Goal: Task Accomplishment & Management: Complete application form

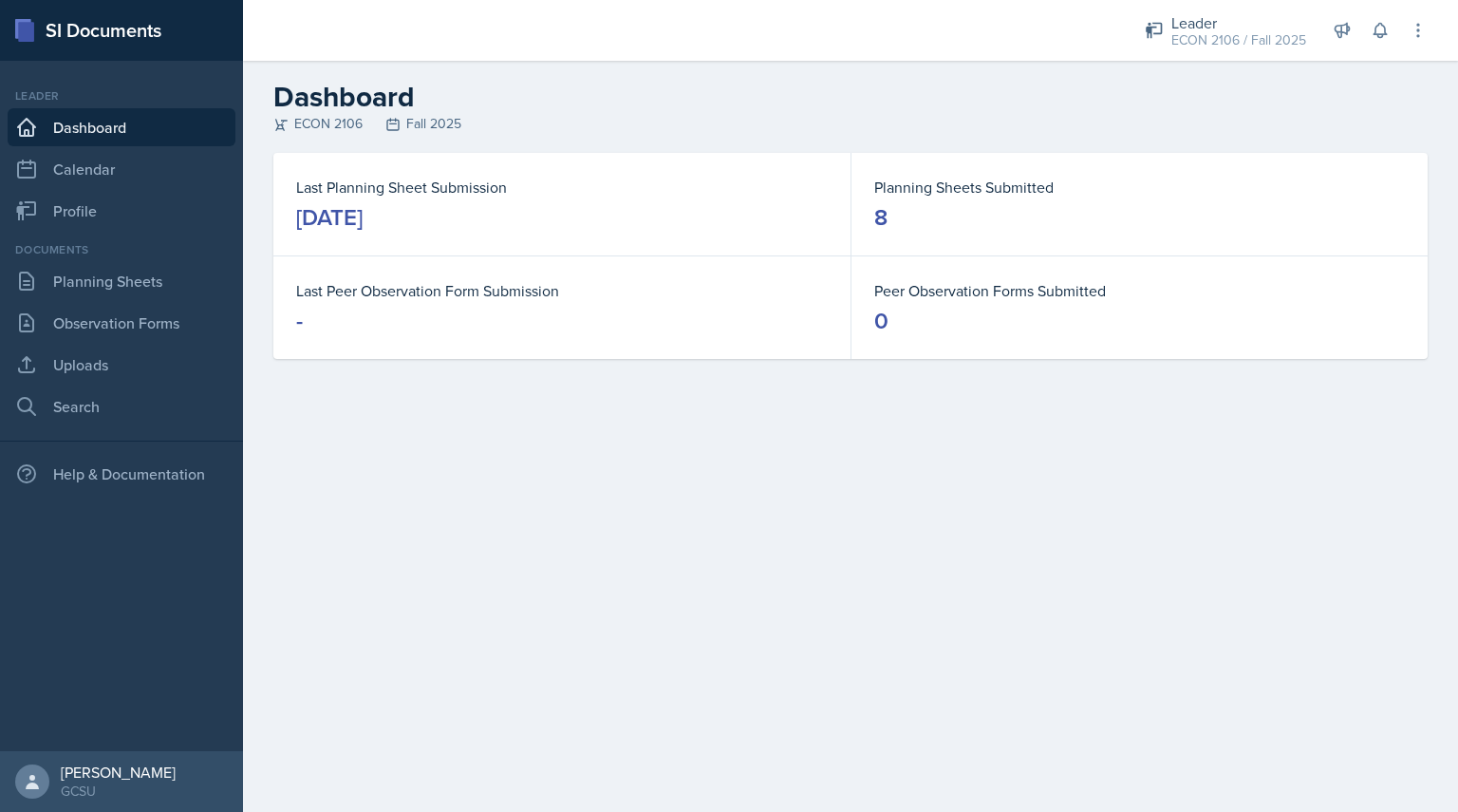
click at [359, 196] on dt "Last Planning Sheet Submission" at bounding box center [562, 186] width 531 height 23
click at [157, 282] on link "Planning Sheets" at bounding box center [121, 281] width 228 height 38
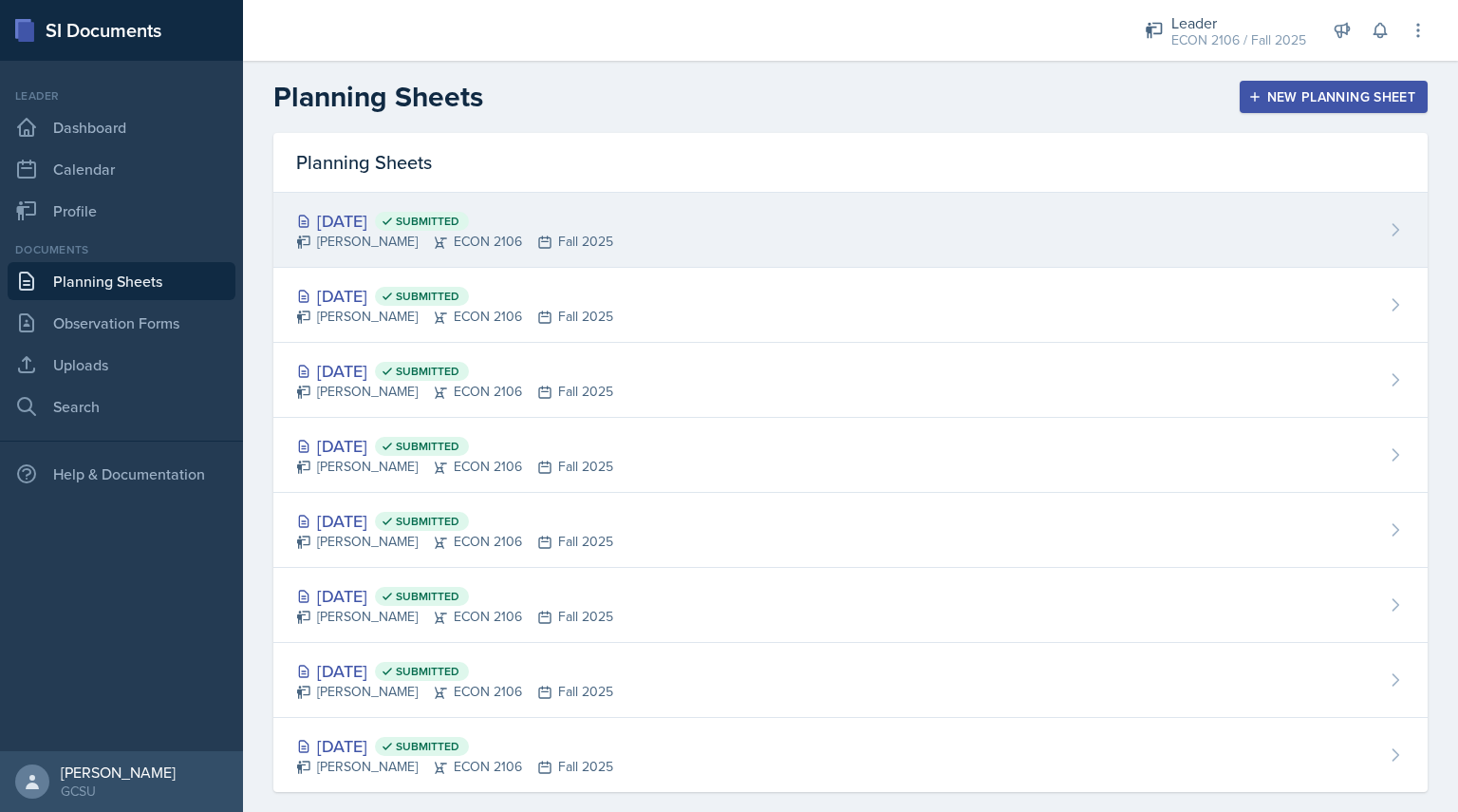
click at [572, 214] on div "[DATE] Submitted" at bounding box center [455, 221] width 317 height 26
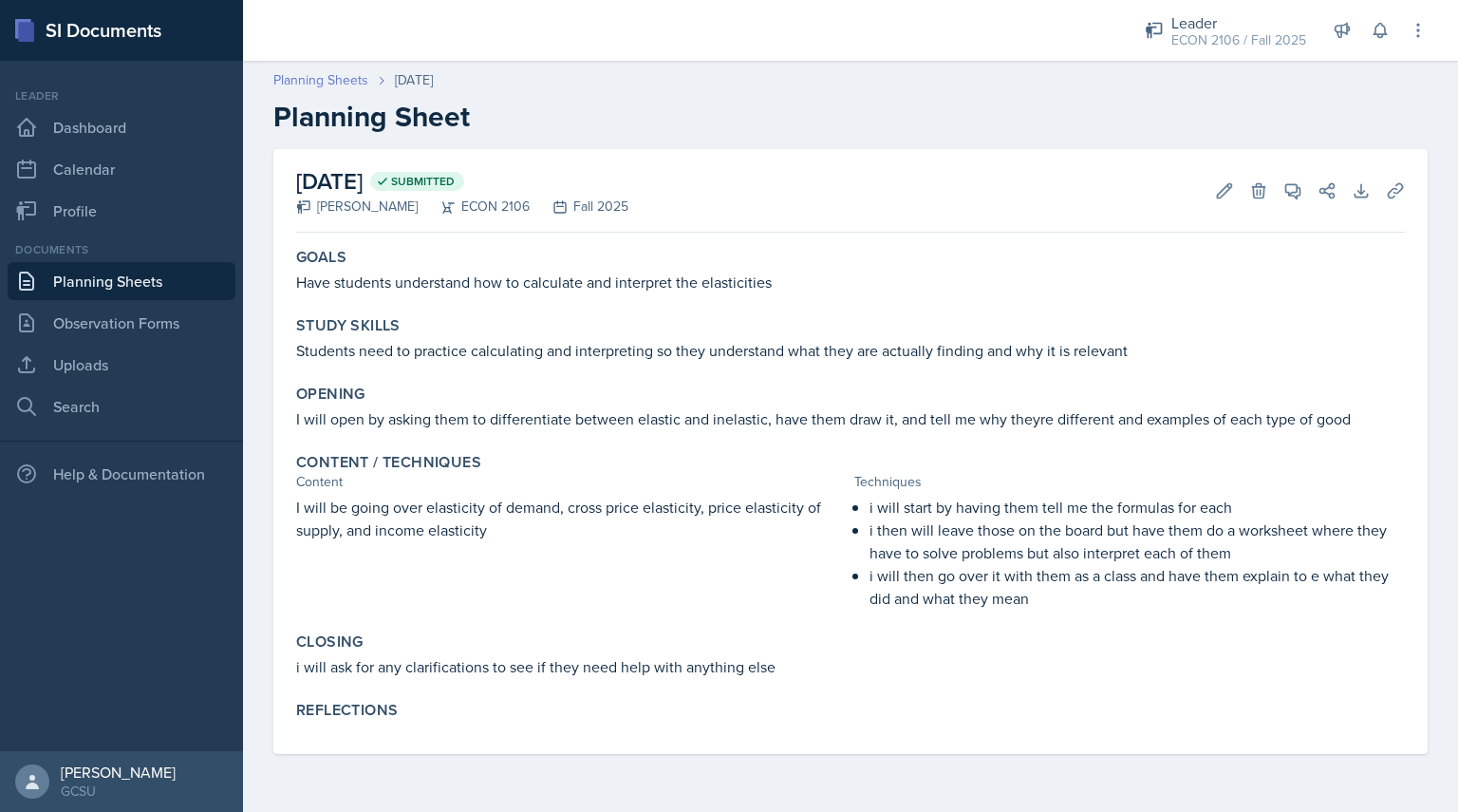
click at [332, 83] on link "Planning Sheets" at bounding box center [320, 80] width 95 height 20
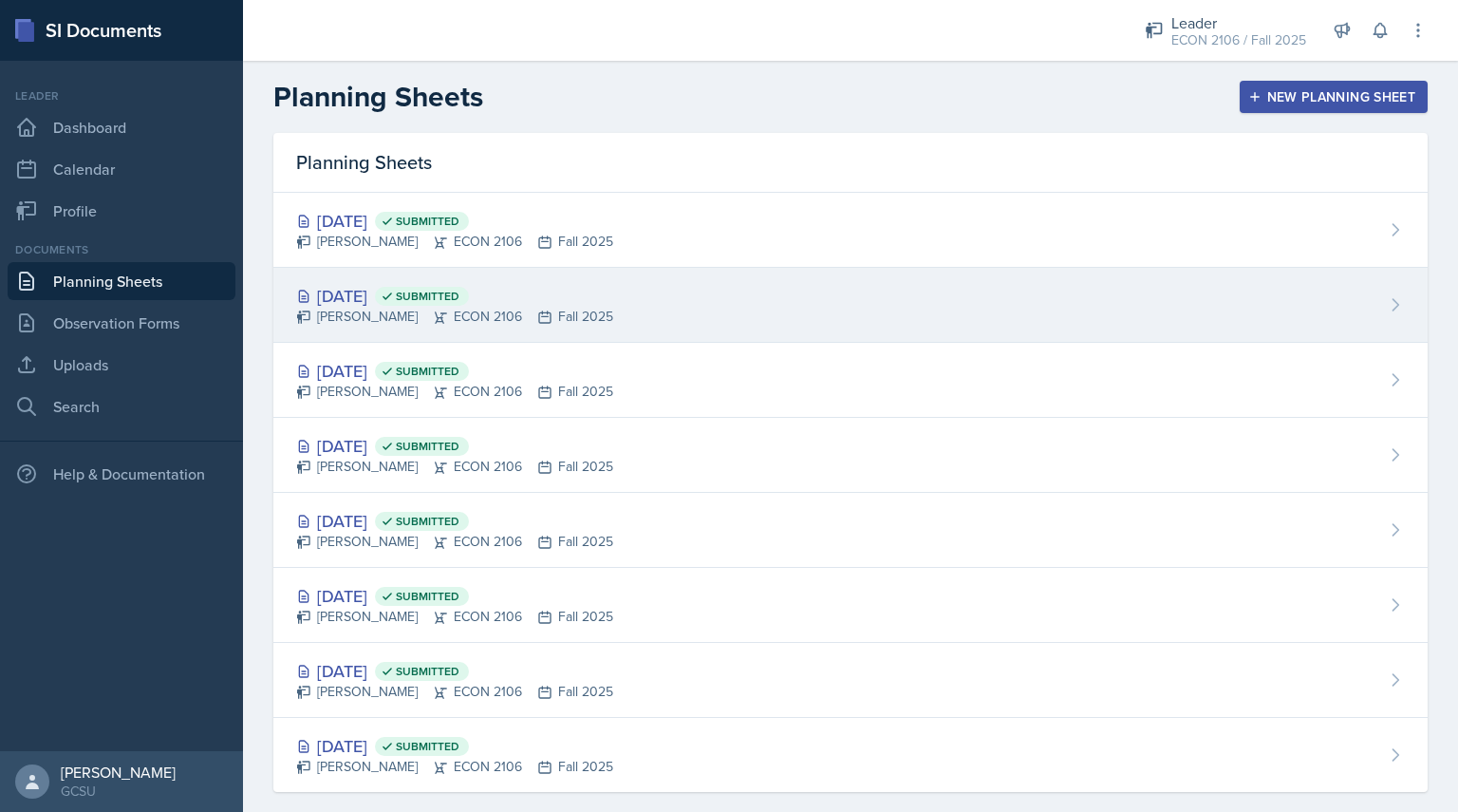
click at [394, 317] on div "[PERSON_NAME] ECON 2106 Fall 2025" at bounding box center [455, 316] width 317 height 20
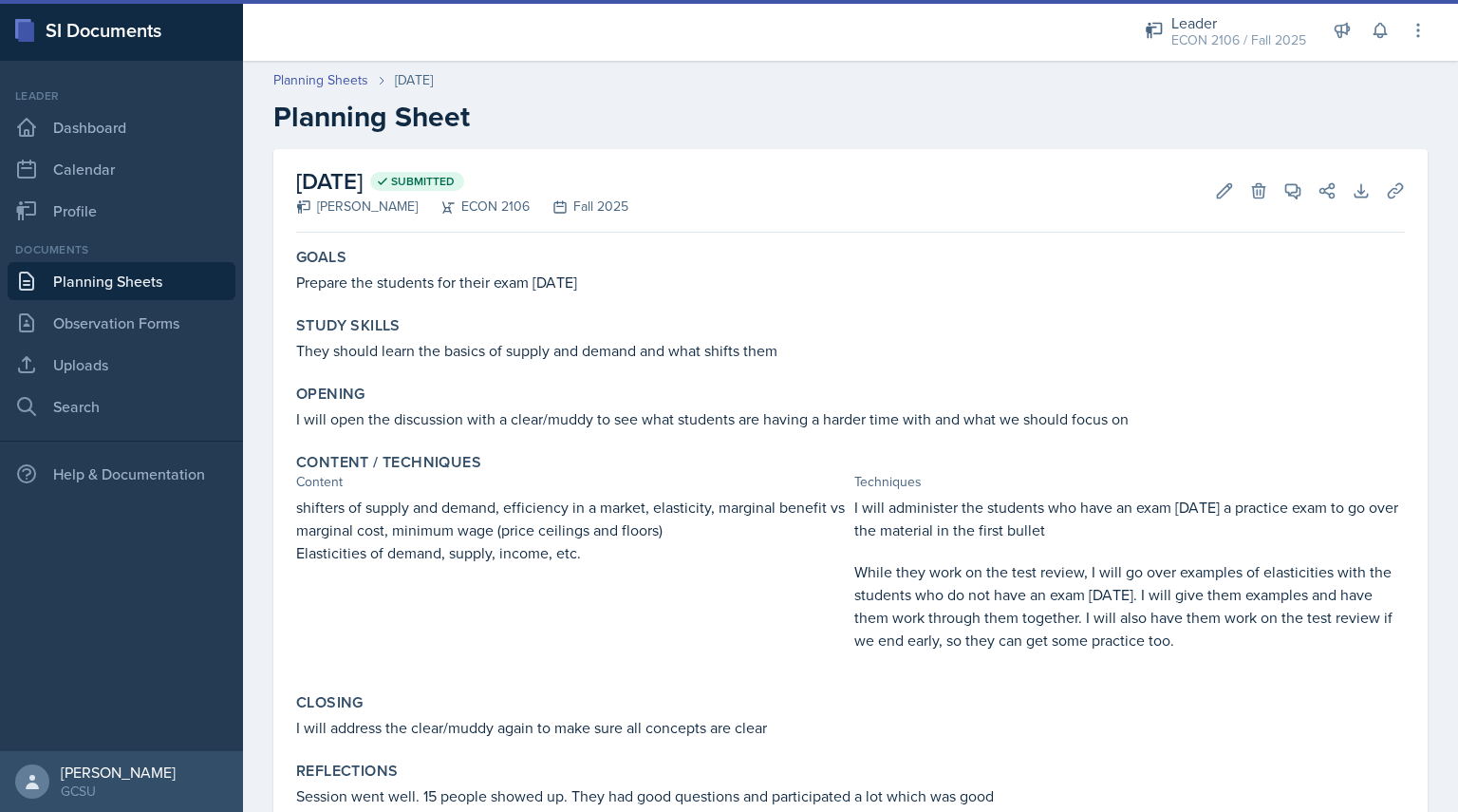
scroll to position [70, 0]
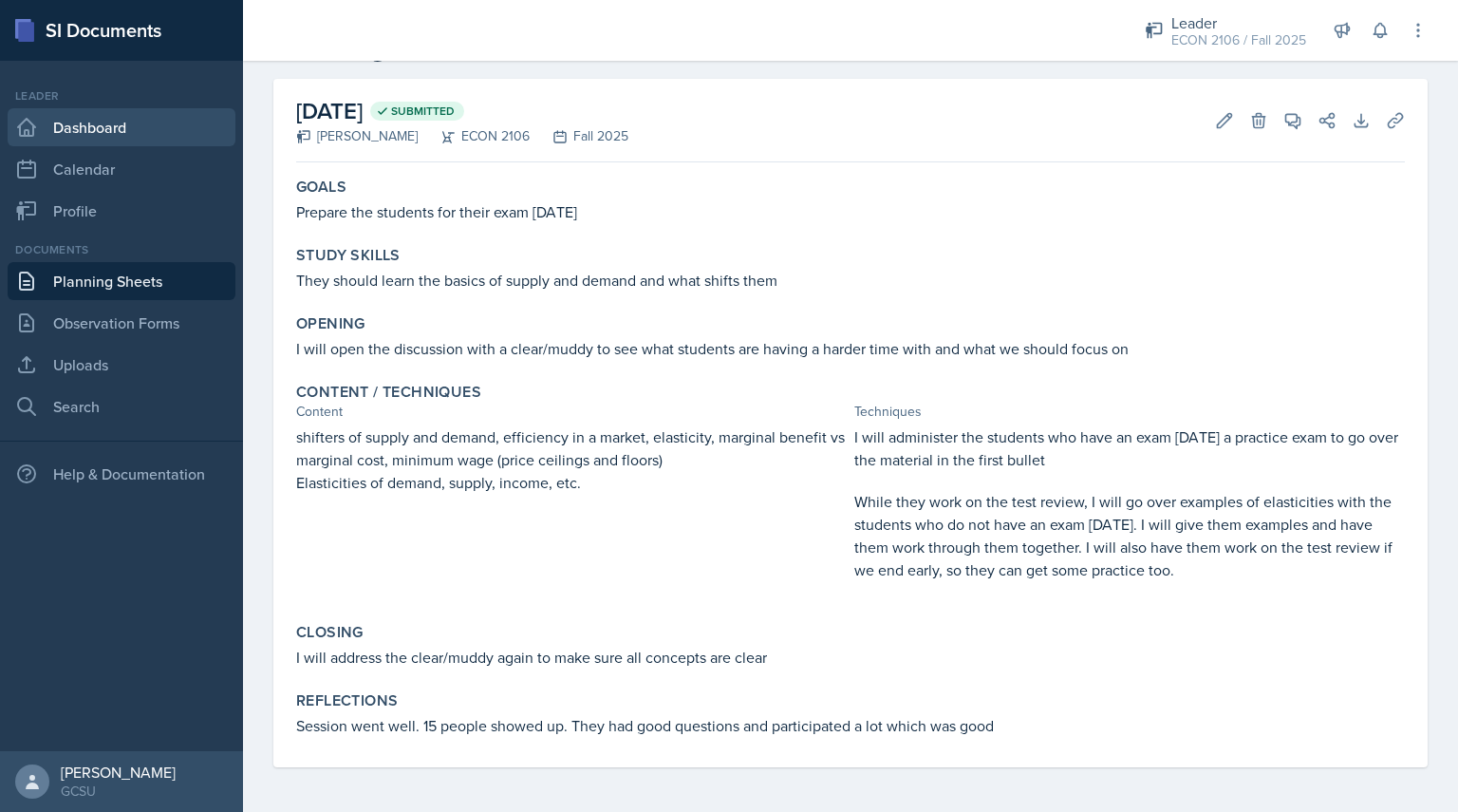
click at [162, 116] on link "Dashboard" at bounding box center [121, 127] width 228 height 38
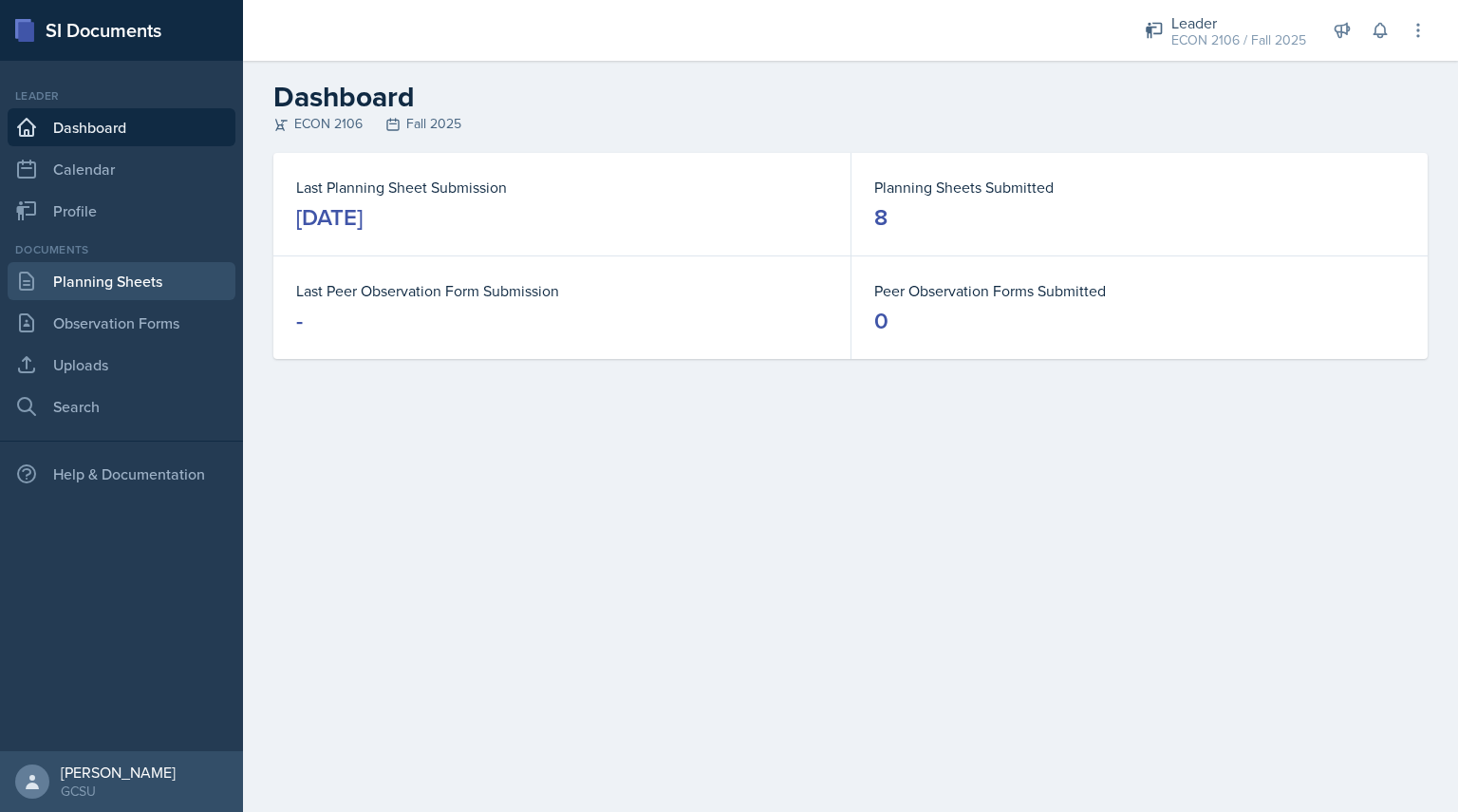
click at [195, 270] on link "Planning Sheets" at bounding box center [121, 281] width 228 height 38
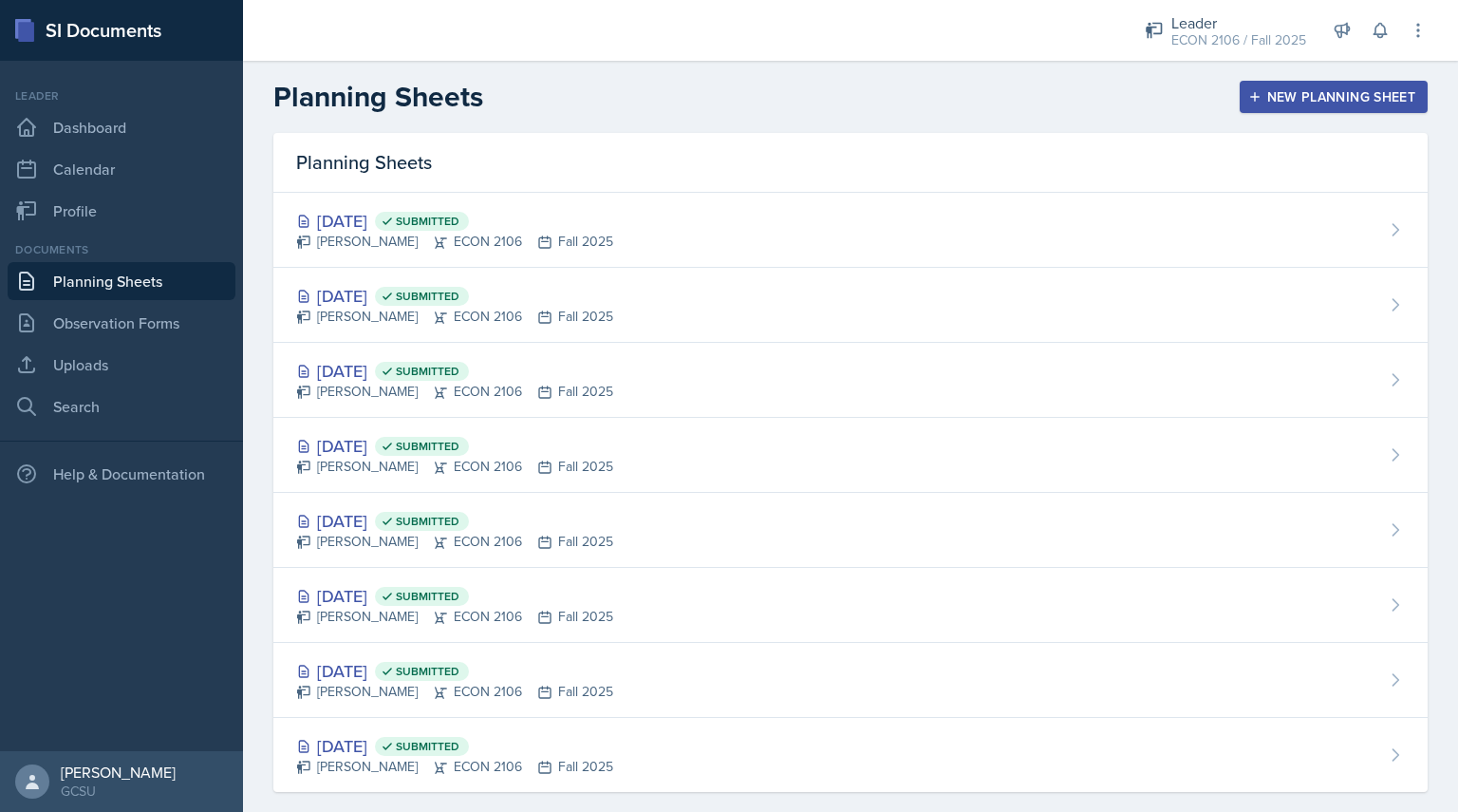
click at [1303, 80] on div "Planning Sheets New Planning Sheet" at bounding box center [851, 97] width 1215 height 34
click at [1305, 85] on button "New Planning Sheet" at bounding box center [1334, 97] width 188 height 33
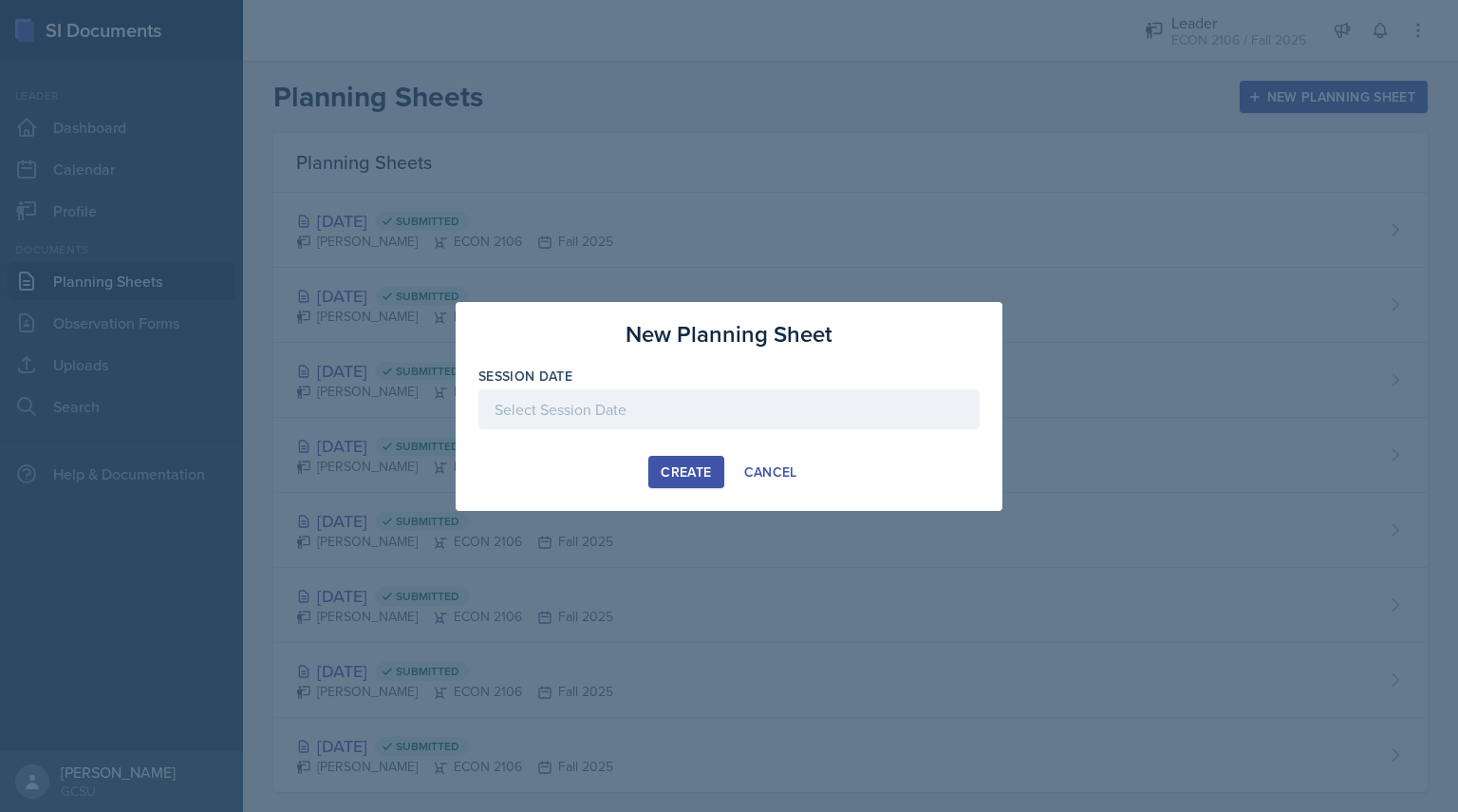
click at [729, 413] on div at bounding box center [729, 409] width 502 height 39
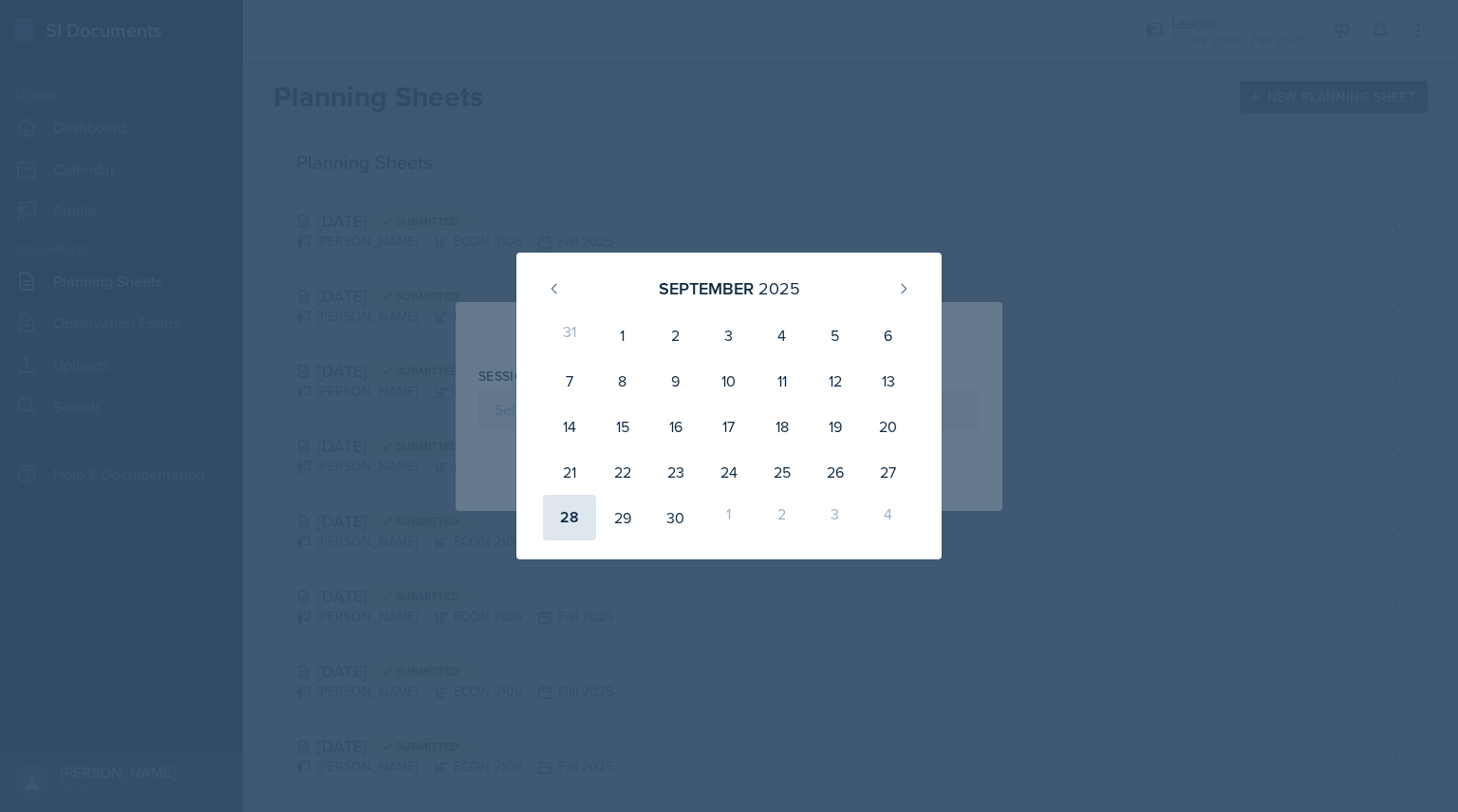
click at [584, 509] on div "28" at bounding box center [570, 517] width 53 height 45
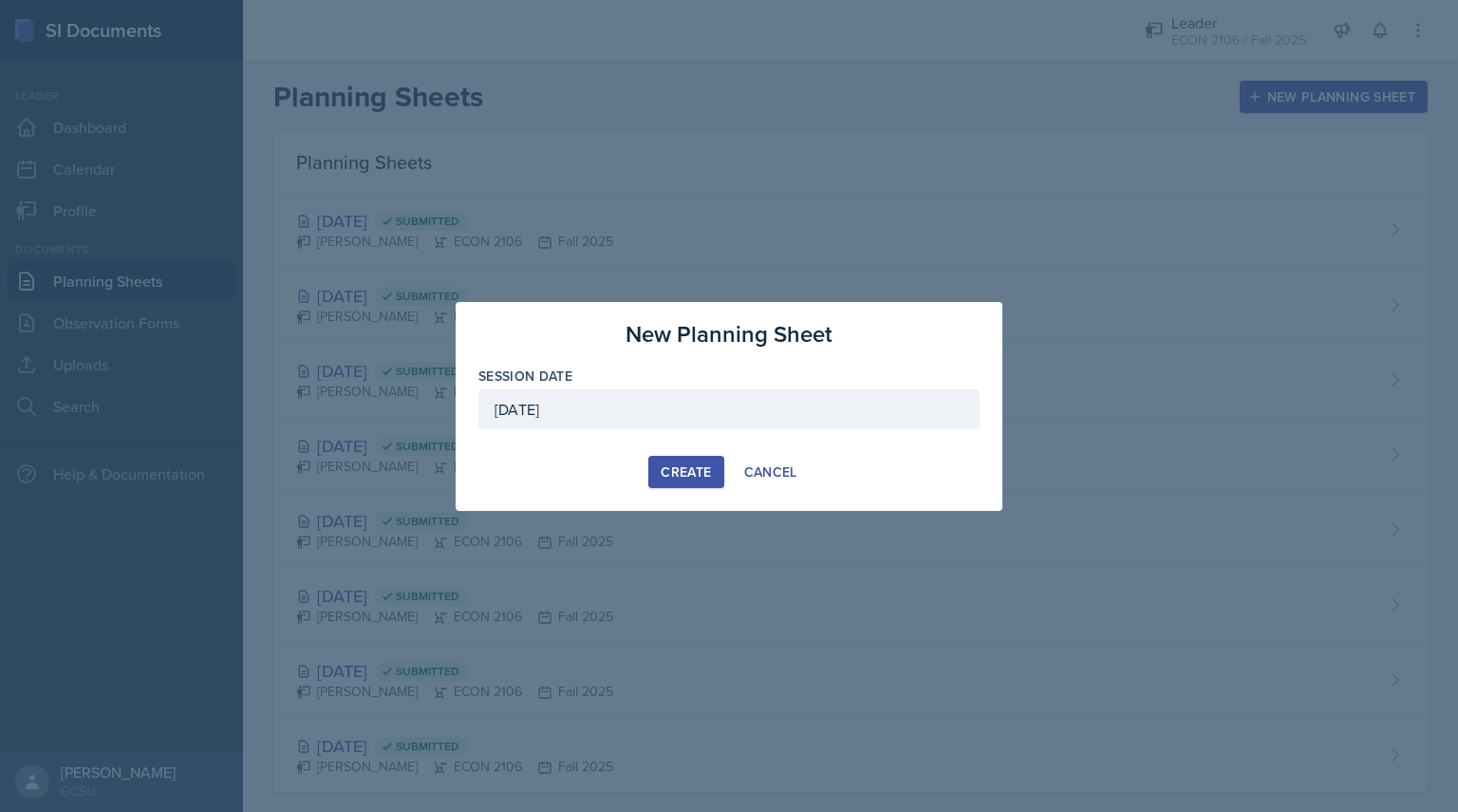
click at [662, 409] on div "[DATE]" at bounding box center [729, 409] width 502 height 39
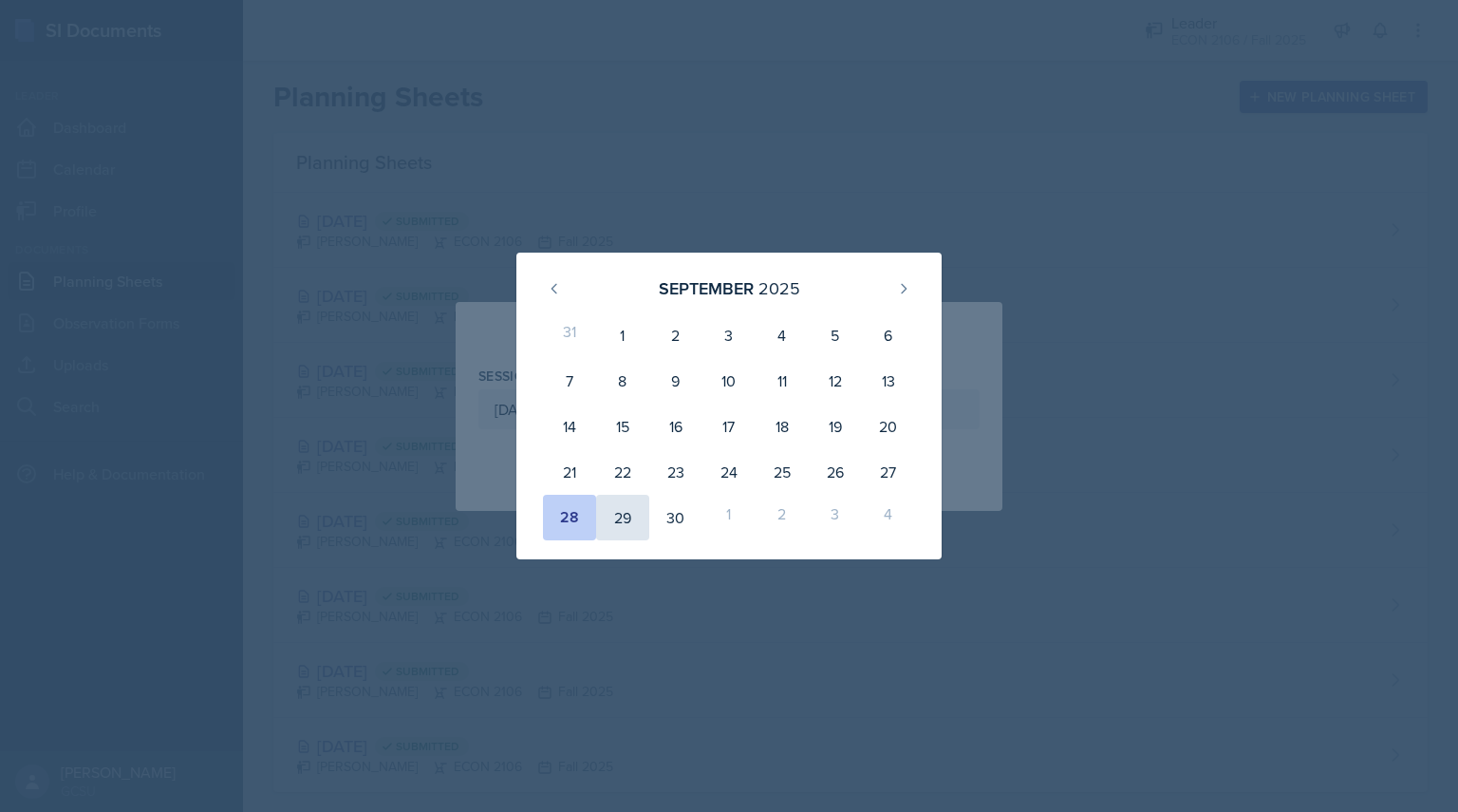
click at [629, 523] on div "29" at bounding box center [623, 517] width 53 height 45
type input "[DATE]"
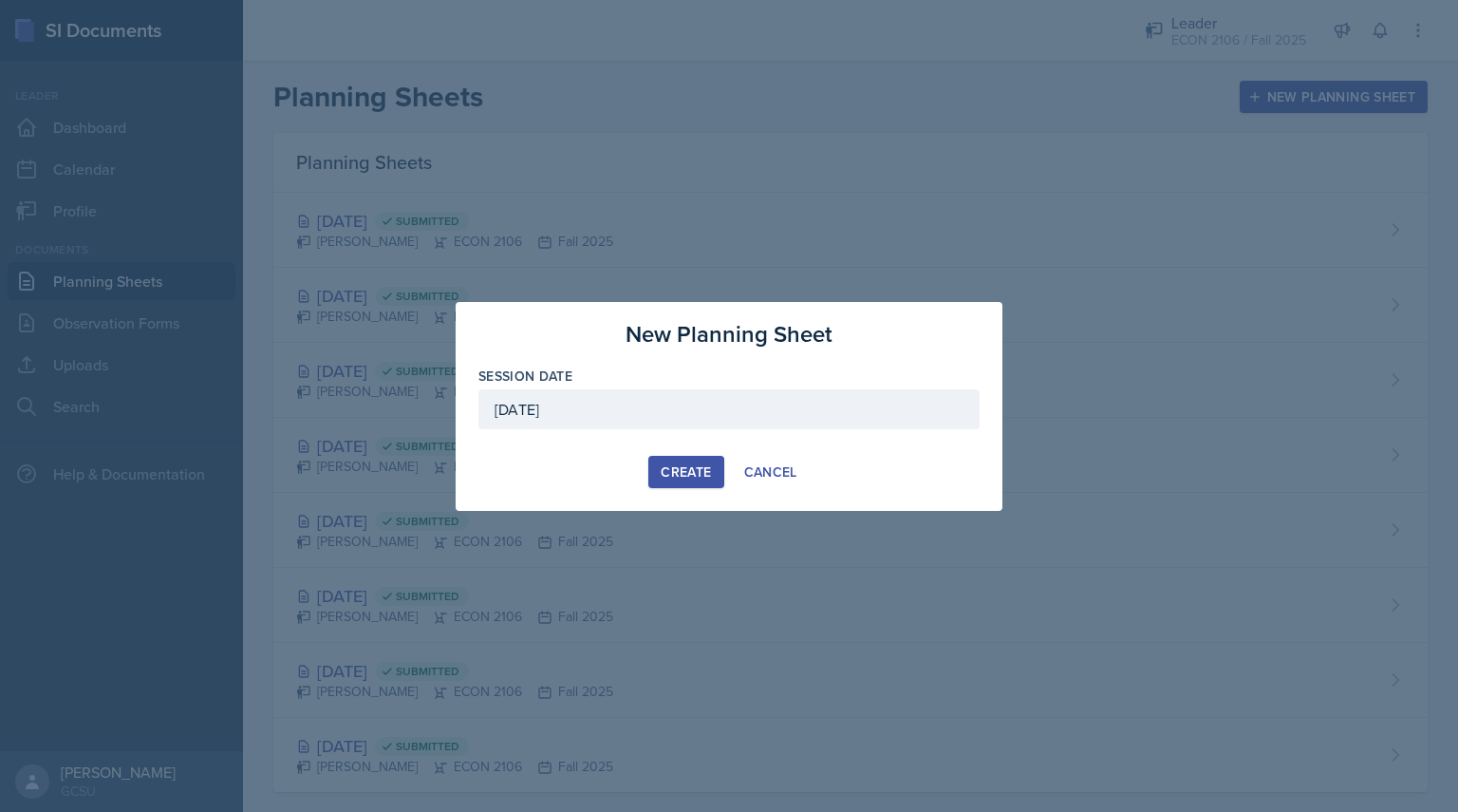
click at [683, 470] on div "Create" at bounding box center [685, 471] width 50 height 15
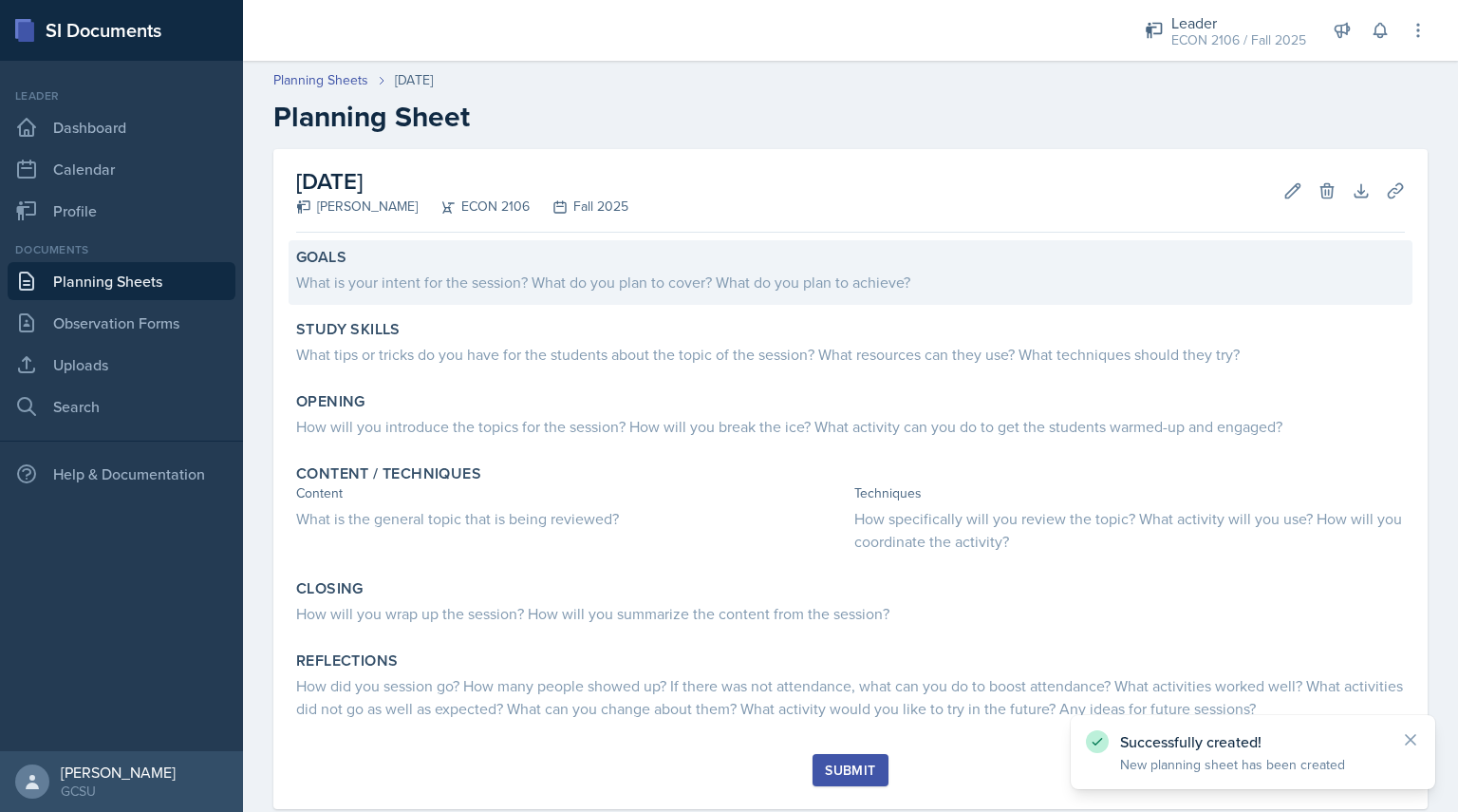
click at [568, 261] on div "Goals" at bounding box center [851, 256] width 1109 height 19
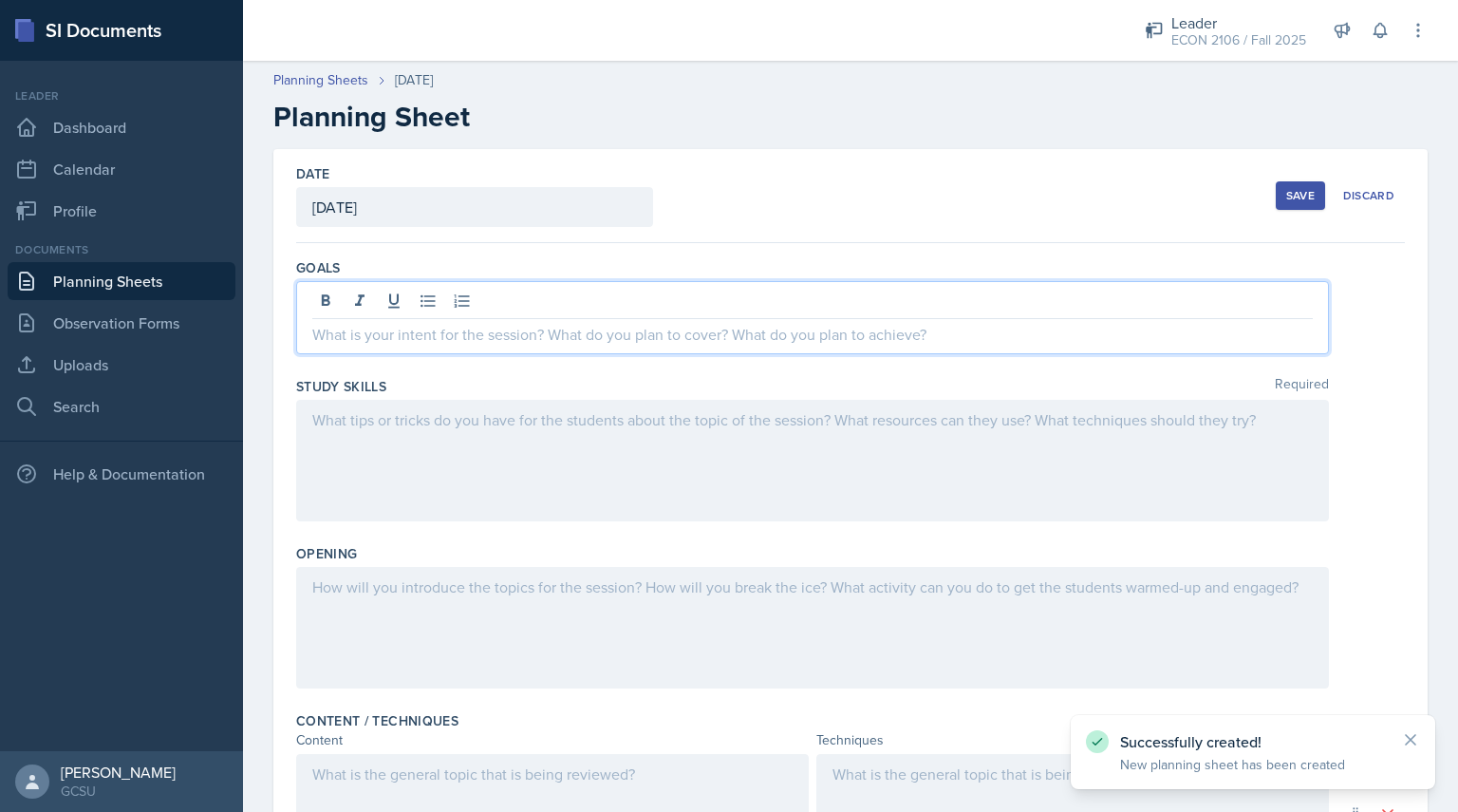
click at [566, 294] on div at bounding box center [813, 317] width 1033 height 73
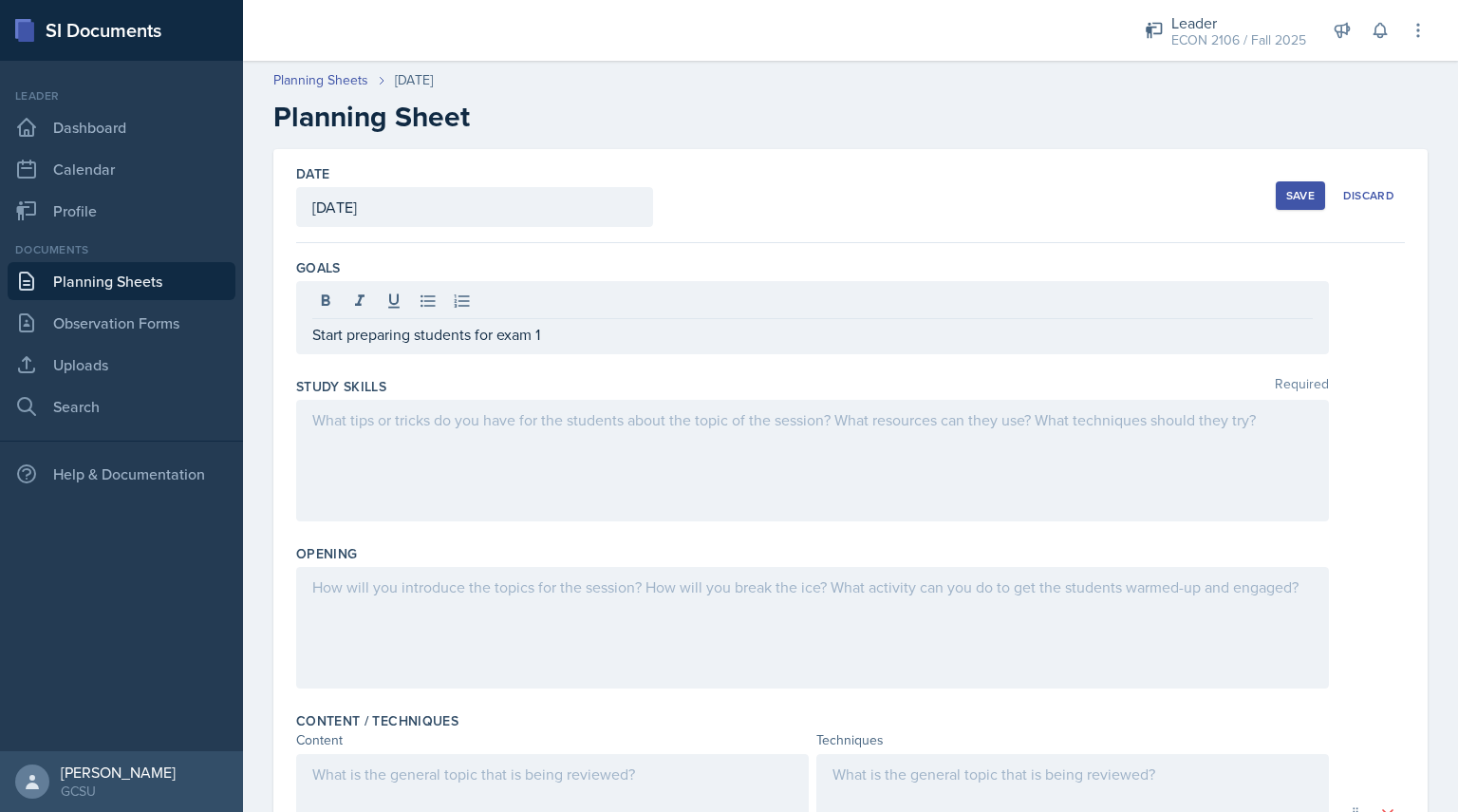
click at [530, 399] on div at bounding box center [813, 459] width 1033 height 121
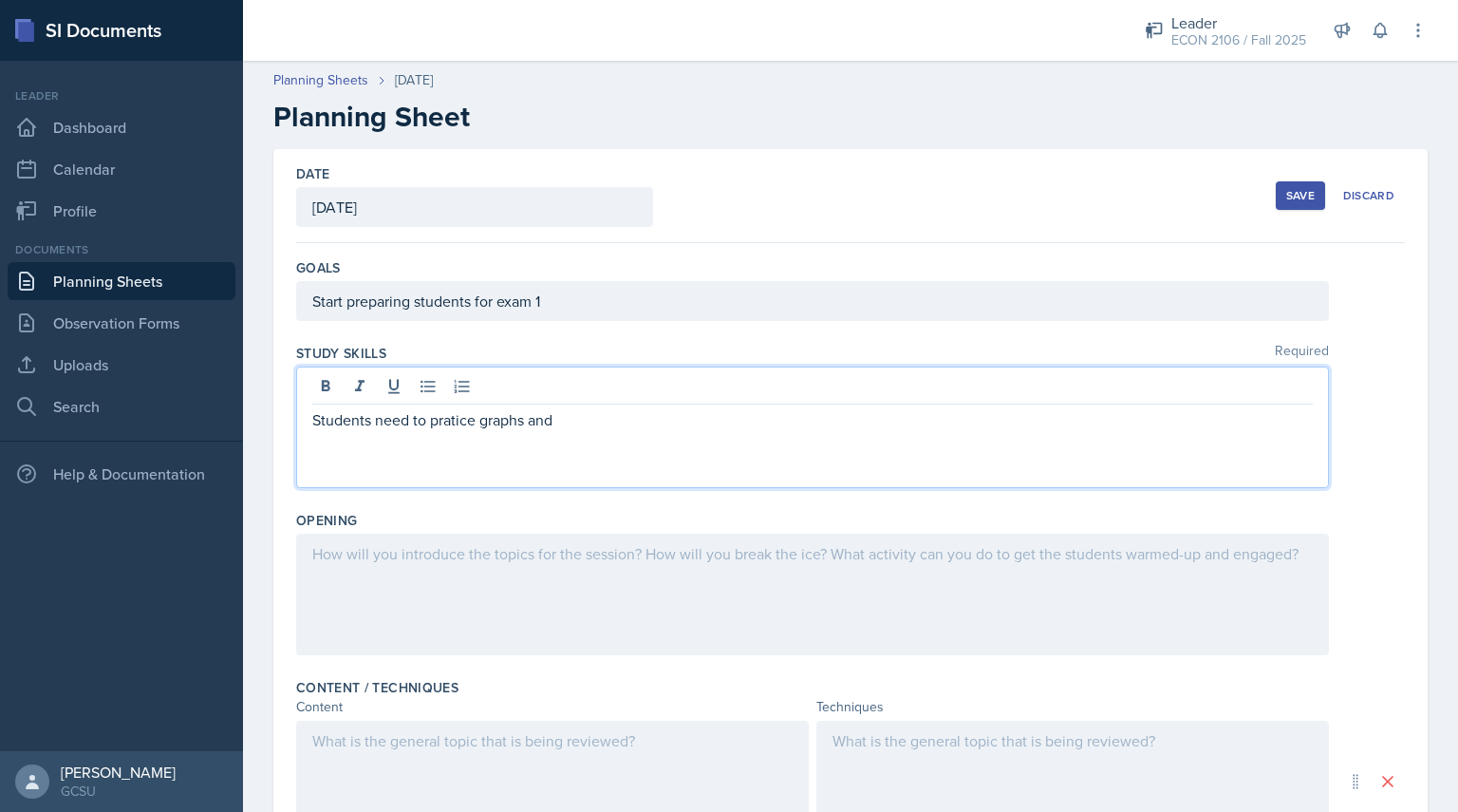
click at [457, 422] on p "Students need to pratice graphs and" at bounding box center [812, 419] width 1001 height 23
click at [559, 408] on p "Students need to pratice graphs and" at bounding box center [812, 419] width 1001 height 23
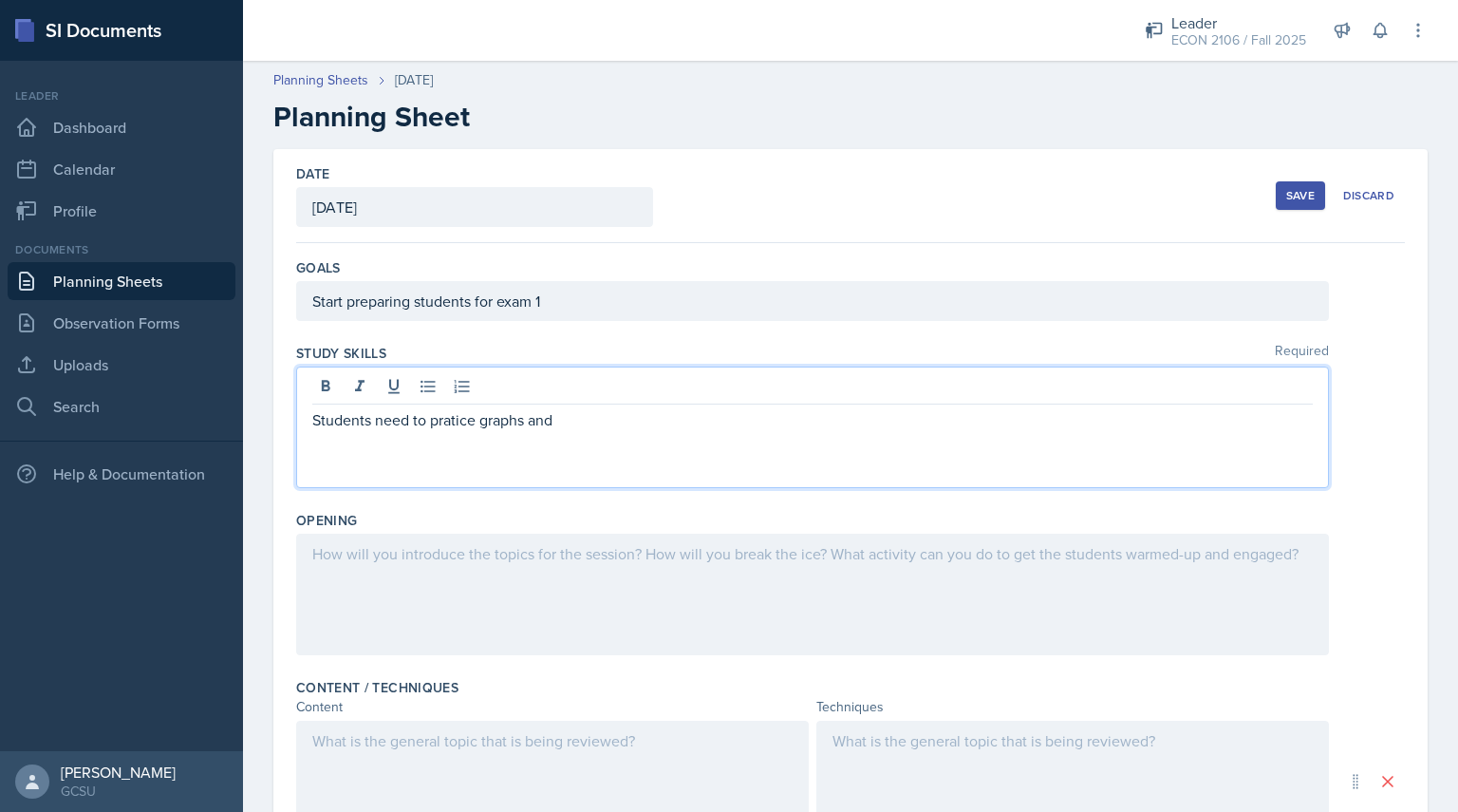
click at [449, 428] on p "Students need to pratice graphs and" at bounding box center [812, 419] width 1001 height 23
click at [590, 415] on p "Students need to practice graphs and" at bounding box center [812, 419] width 1001 height 23
click at [424, 559] on div at bounding box center [813, 593] width 1033 height 121
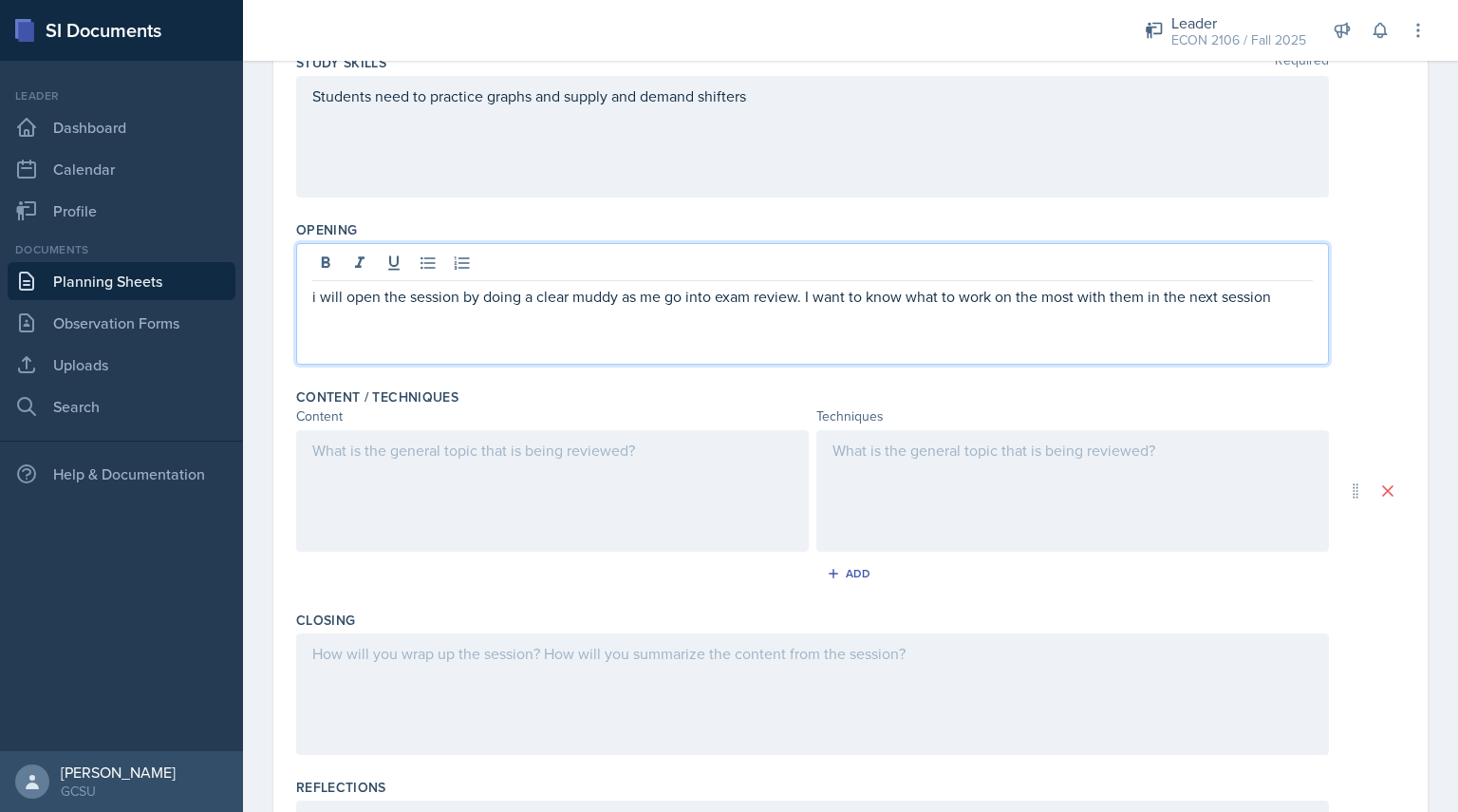
scroll to position [322, 0]
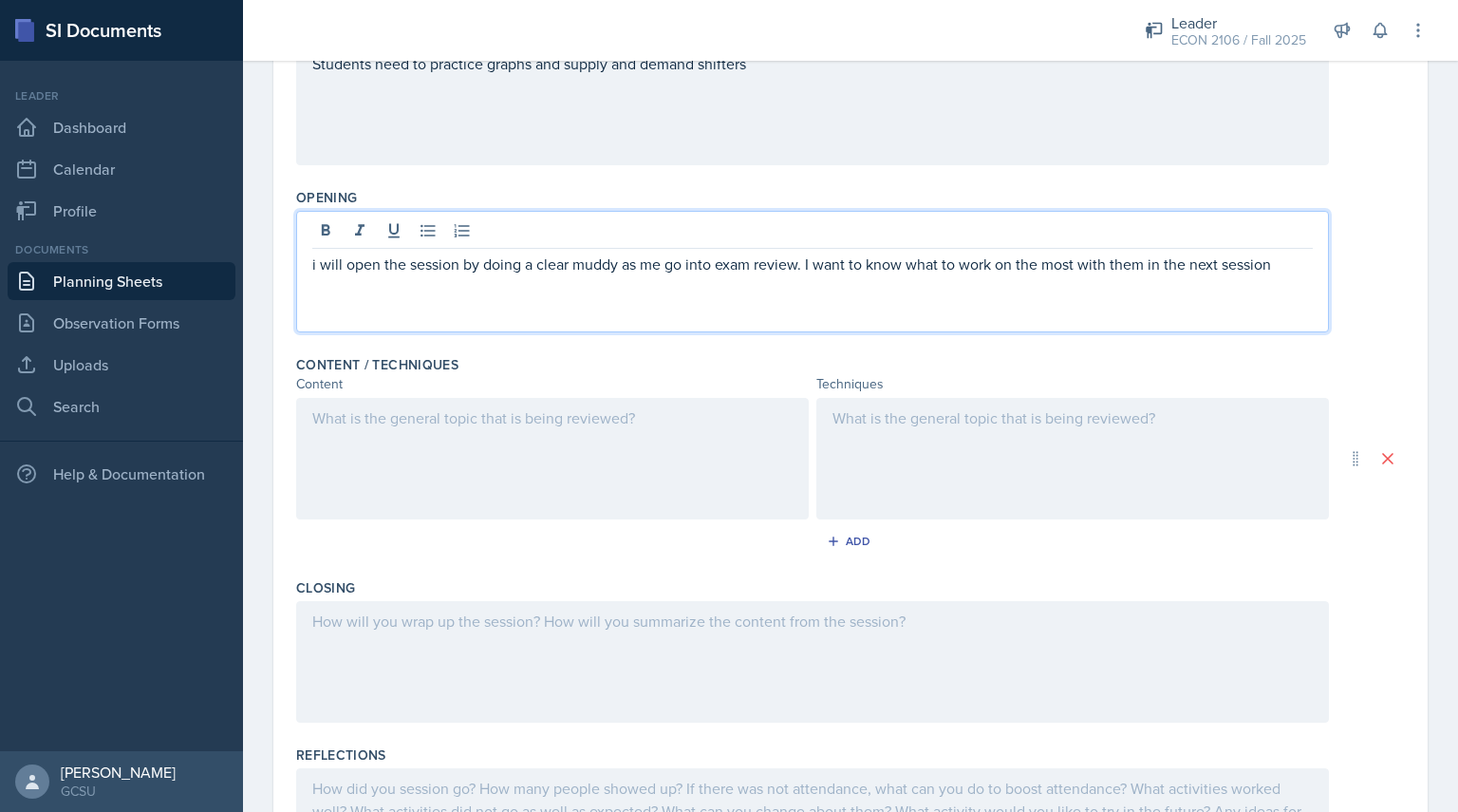
click at [462, 429] on p at bounding box center [552, 417] width 480 height 23
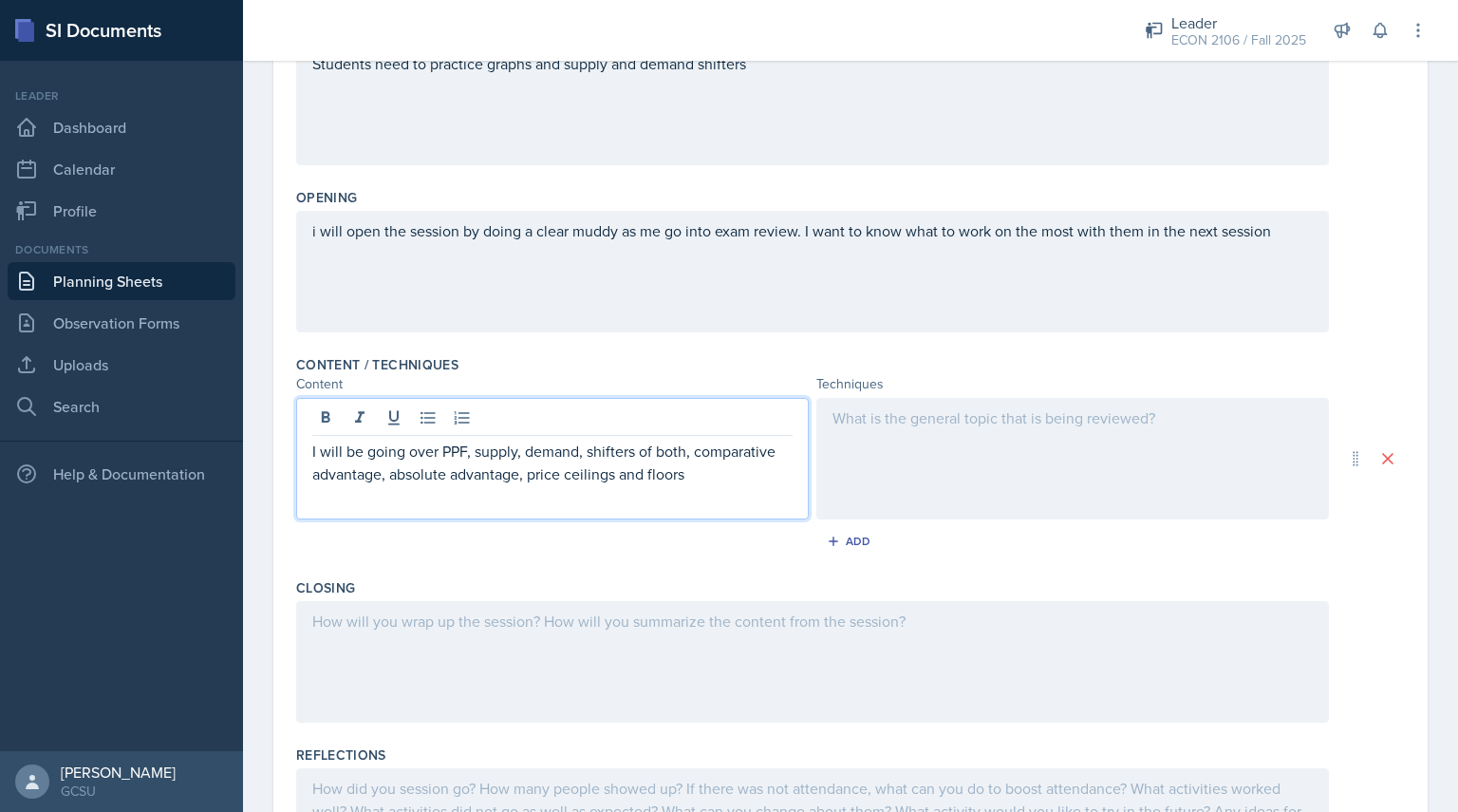
click at [529, 473] on p "I will be going over PPF, supply, demand, shifters of both, comparative advanta…" at bounding box center [552, 462] width 480 height 45
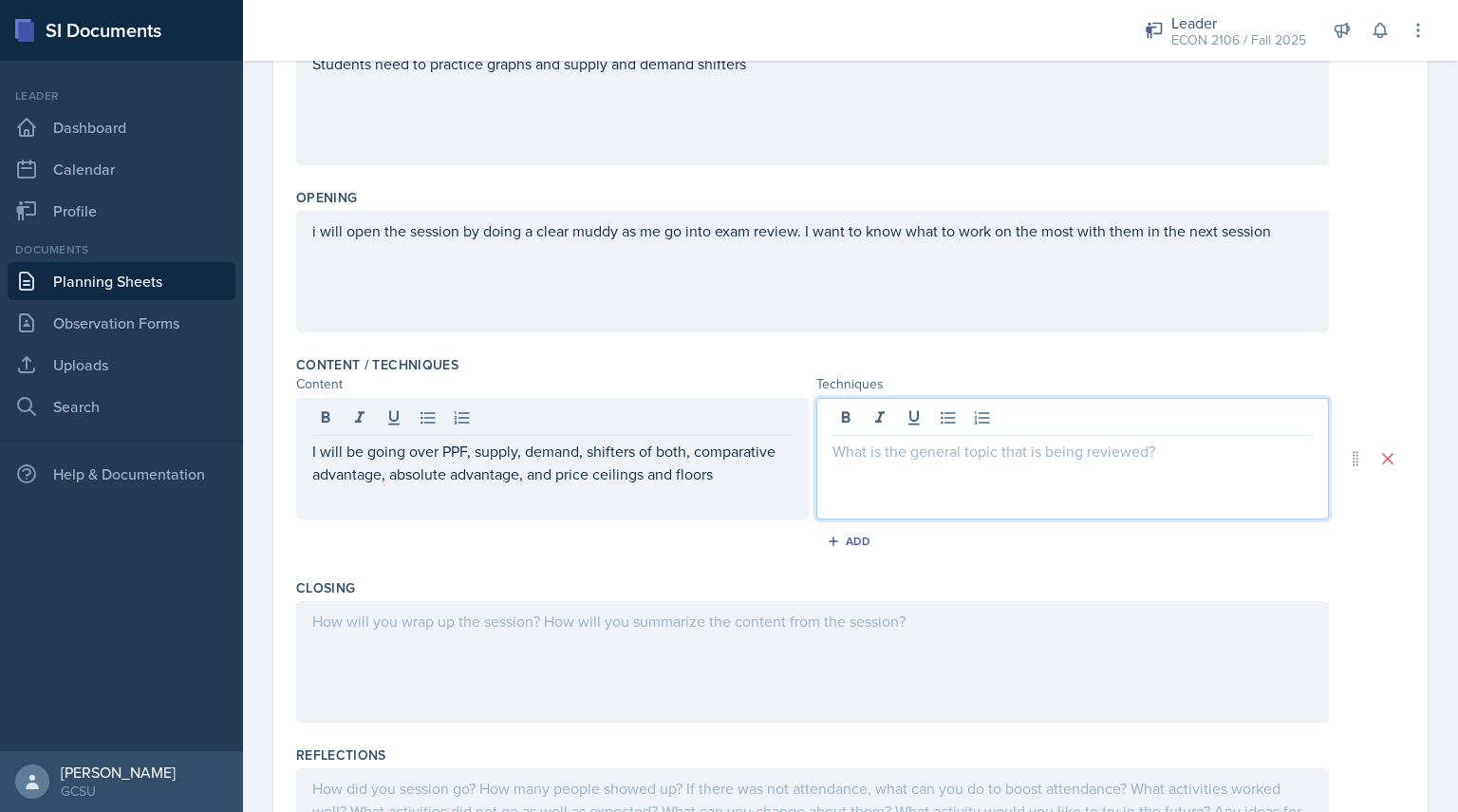
click at [868, 422] on div at bounding box center [1073, 458] width 513 height 121
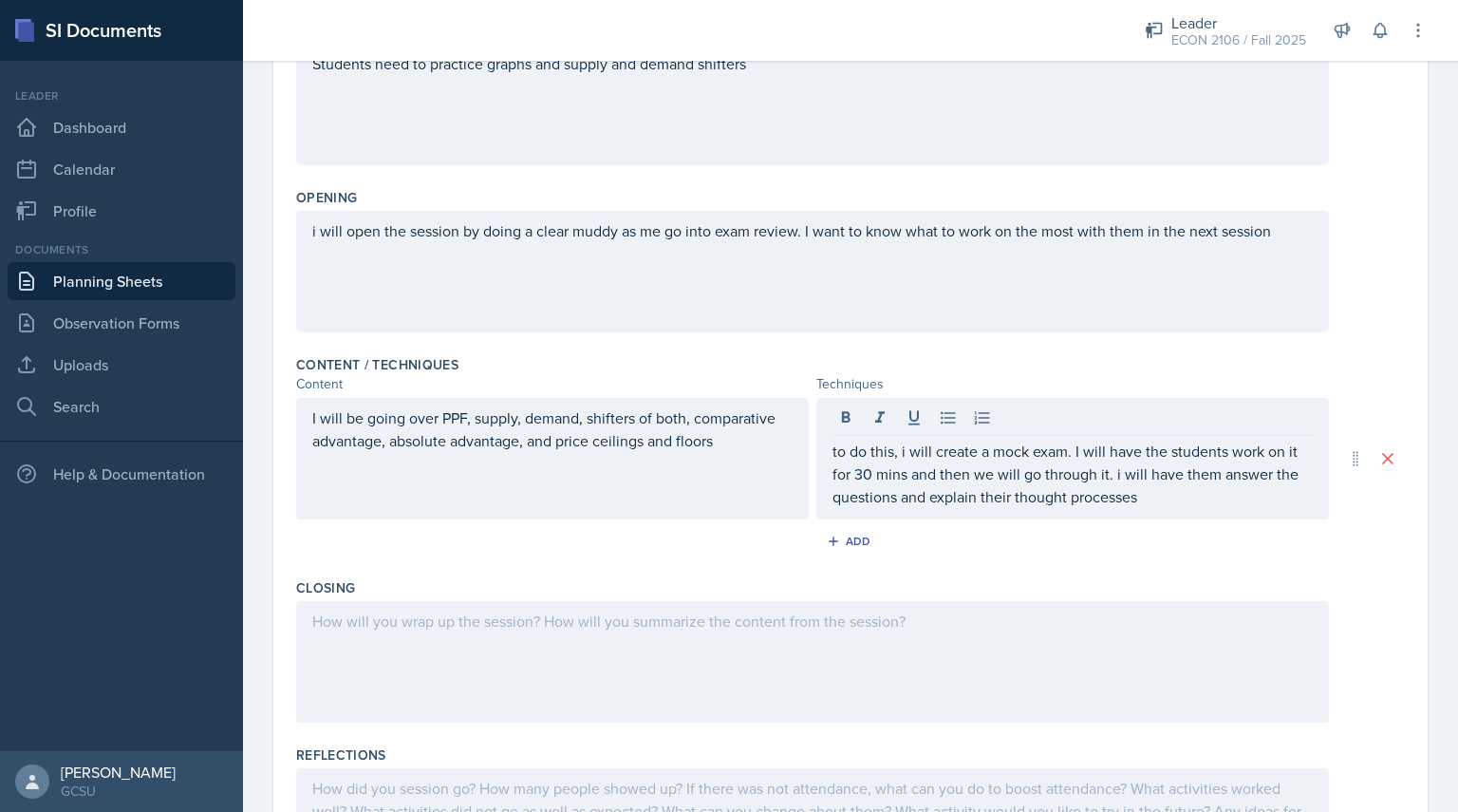
click at [779, 643] on div at bounding box center [813, 661] width 1033 height 121
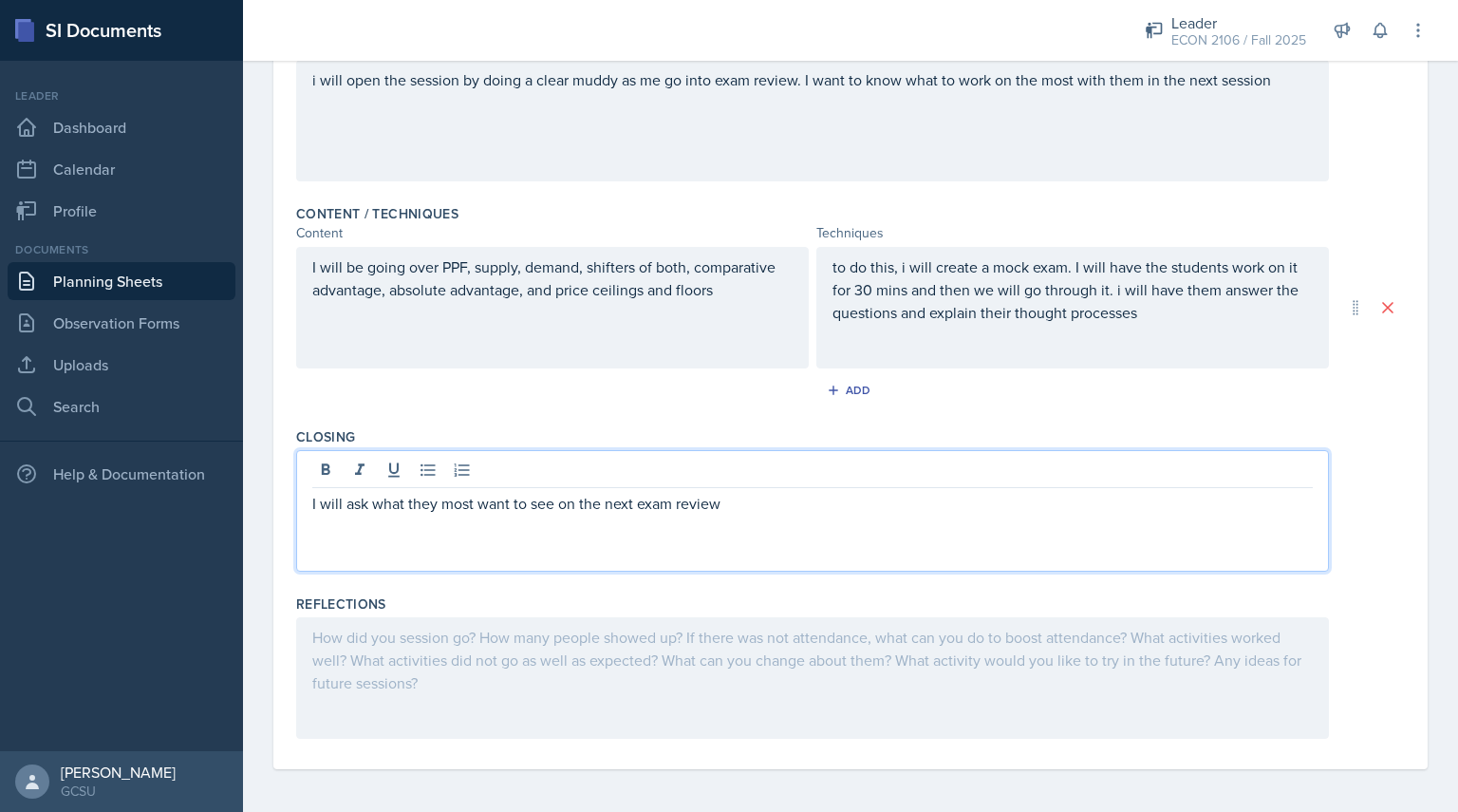
scroll to position [0, 0]
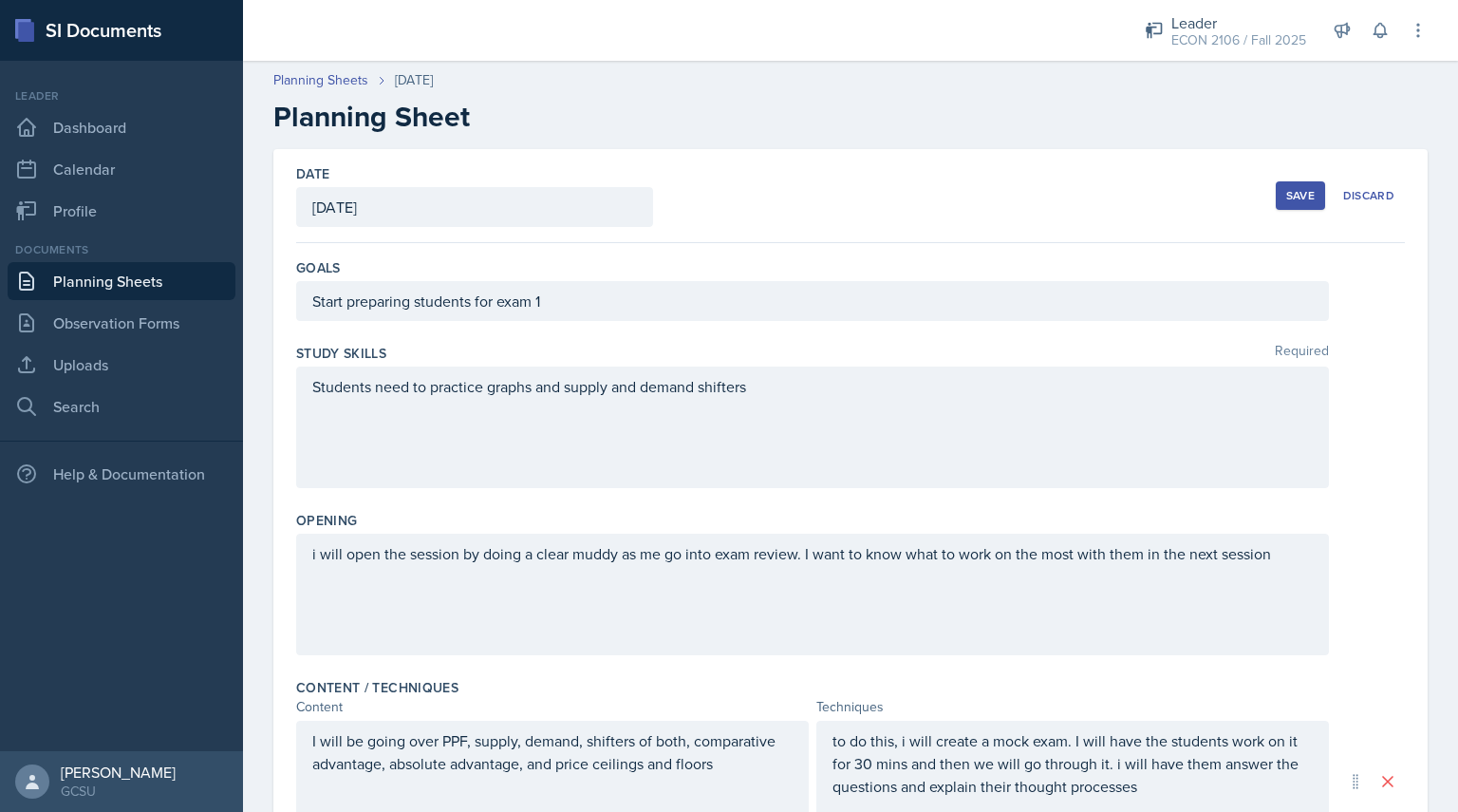
click at [1281, 206] on button "Save" at bounding box center [1300, 195] width 49 height 29
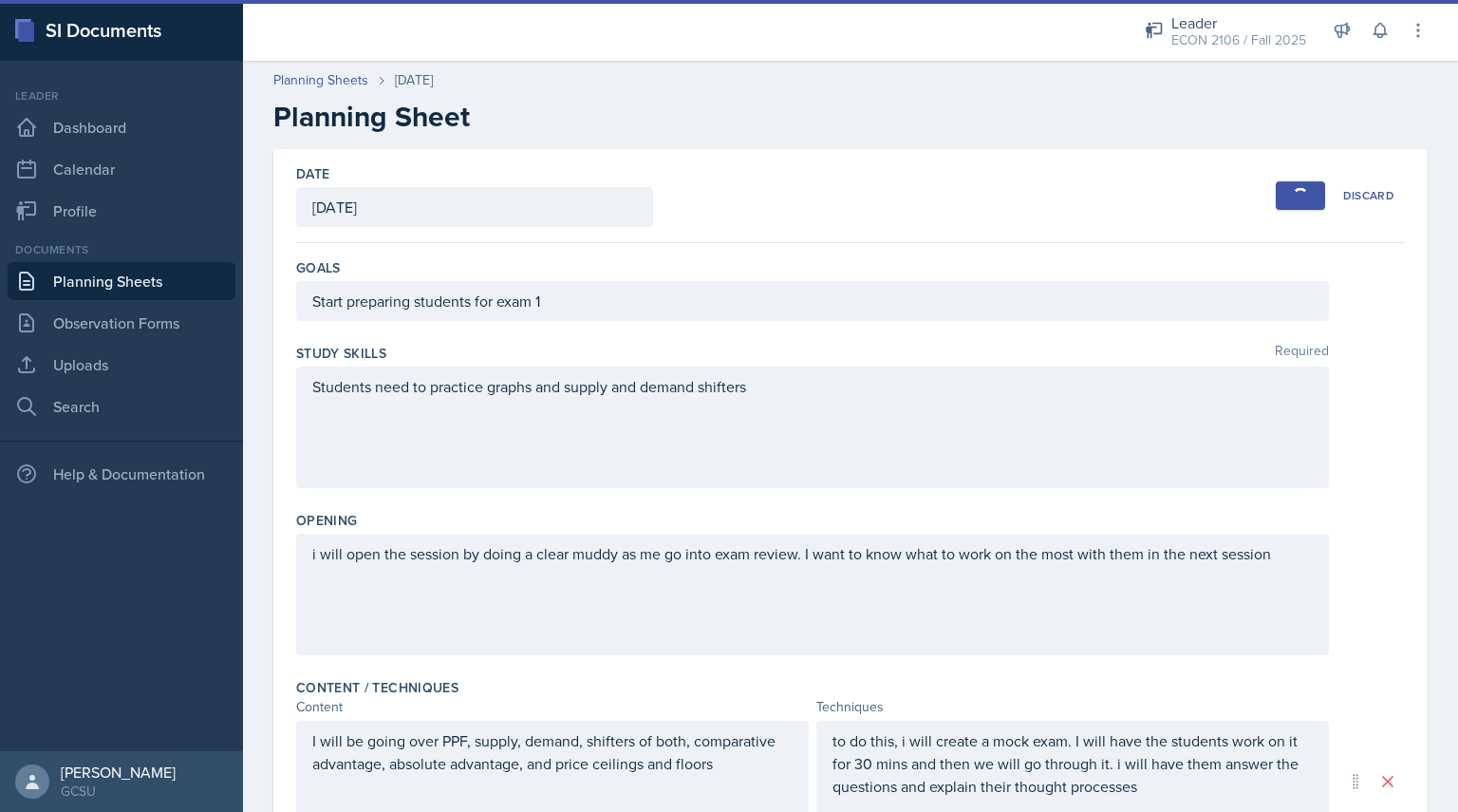
click at [731, 83] on div "Planning Sheets [DATE]" at bounding box center [850, 80] width 1154 height 20
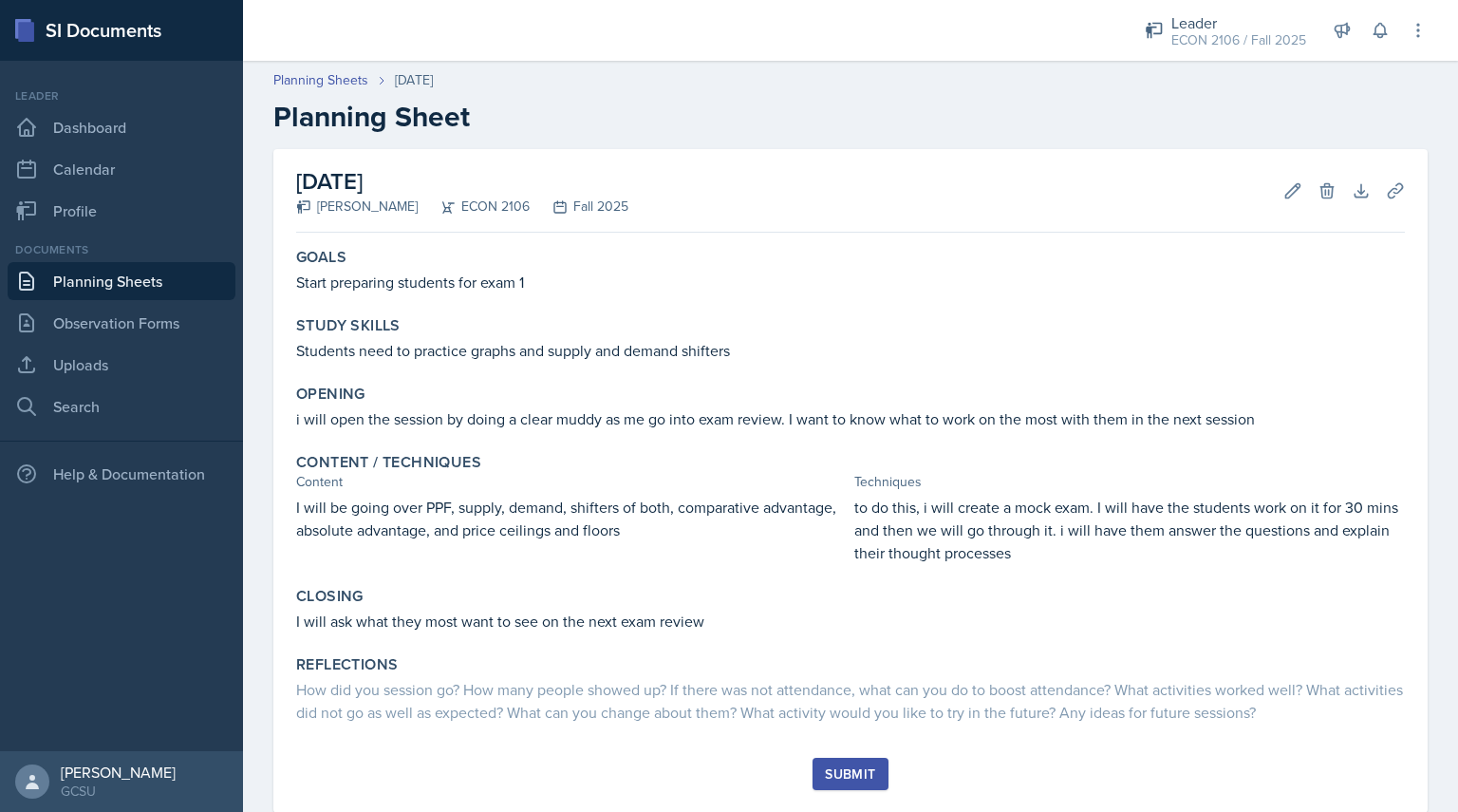
click at [840, 780] on div "Submit" at bounding box center [850, 773] width 50 height 15
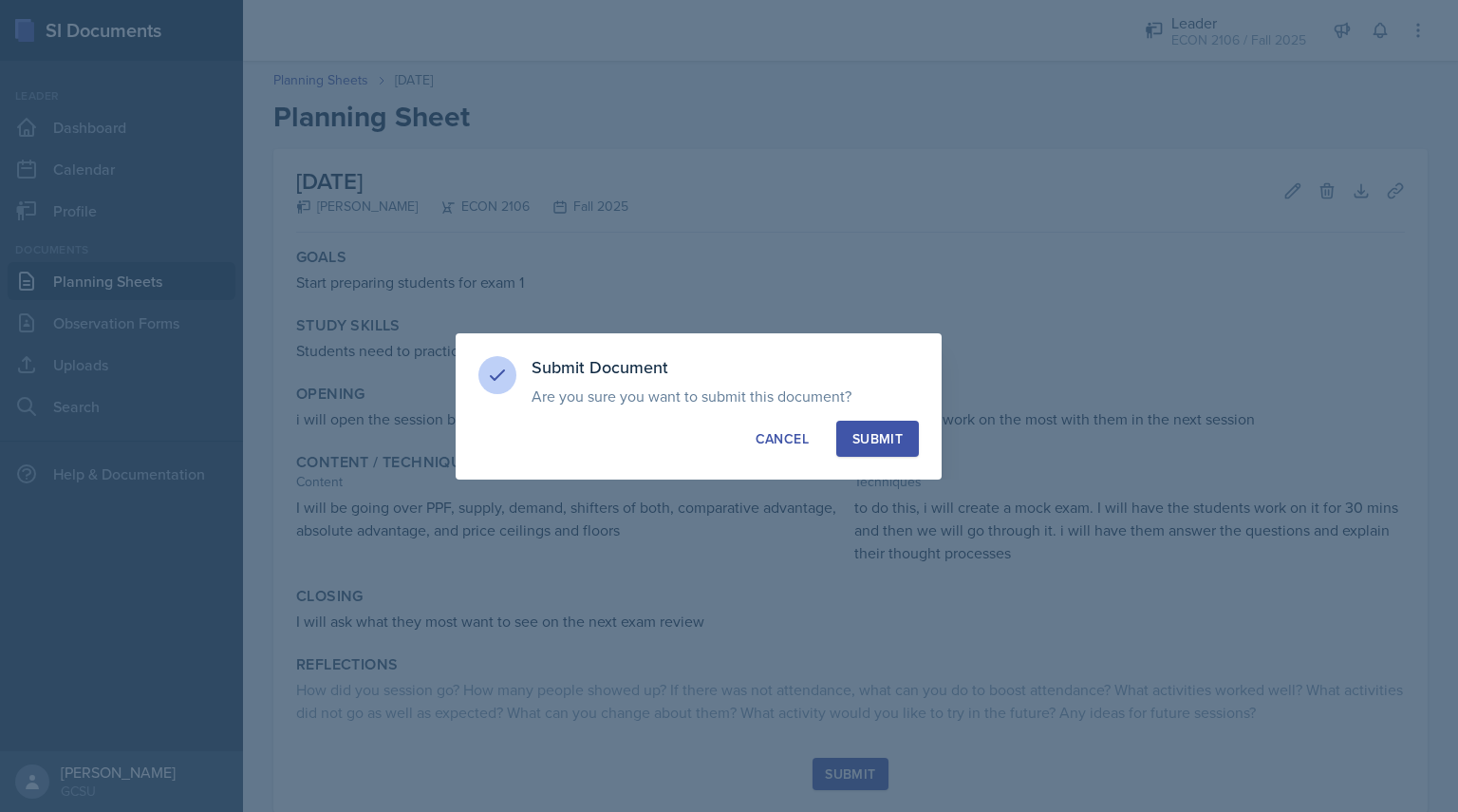
click at [901, 426] on button "Submit" at bounding box center [878, 439] width 83 height 36
